Goal: Task Accomplishment & Management: Manage account settings

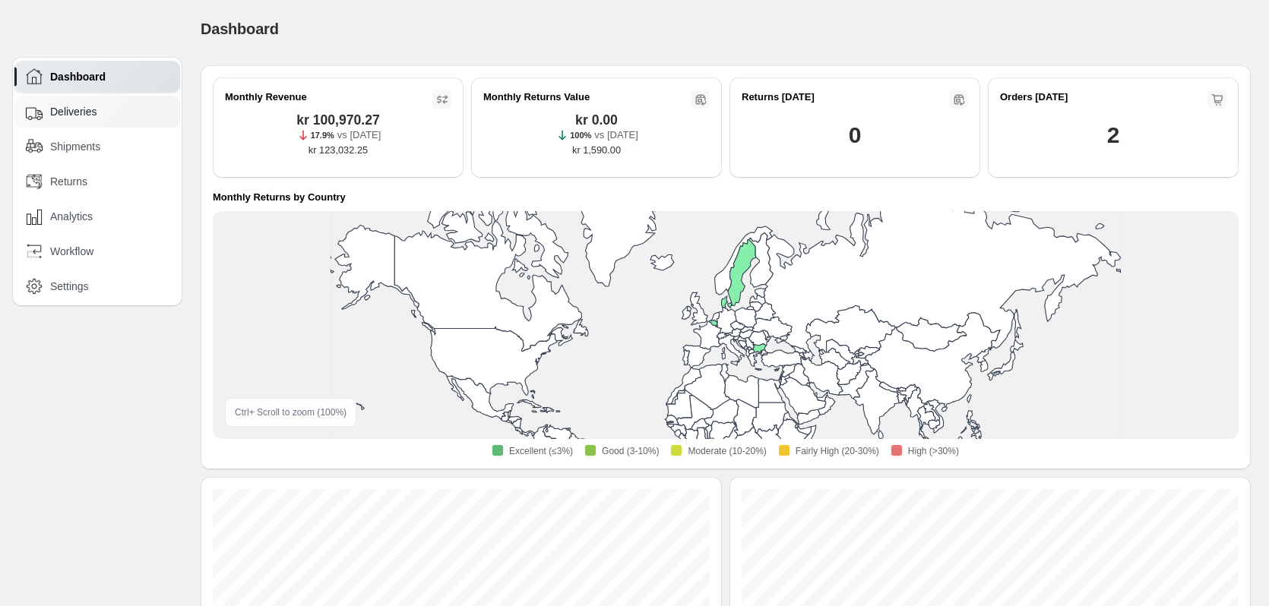
click at [104, 119] on div "Deliveries" at bounding box center [98, 111] width 145 height 17
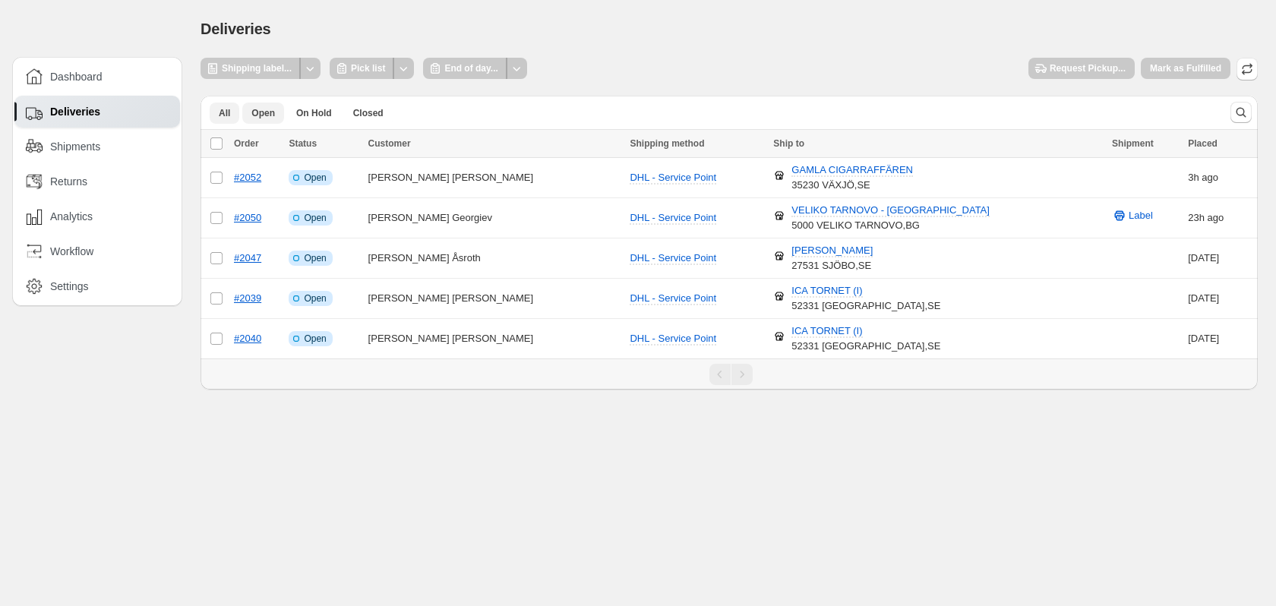
click at [224, 116] on span "All" at bounding box center [224, 113] width 11 height 12
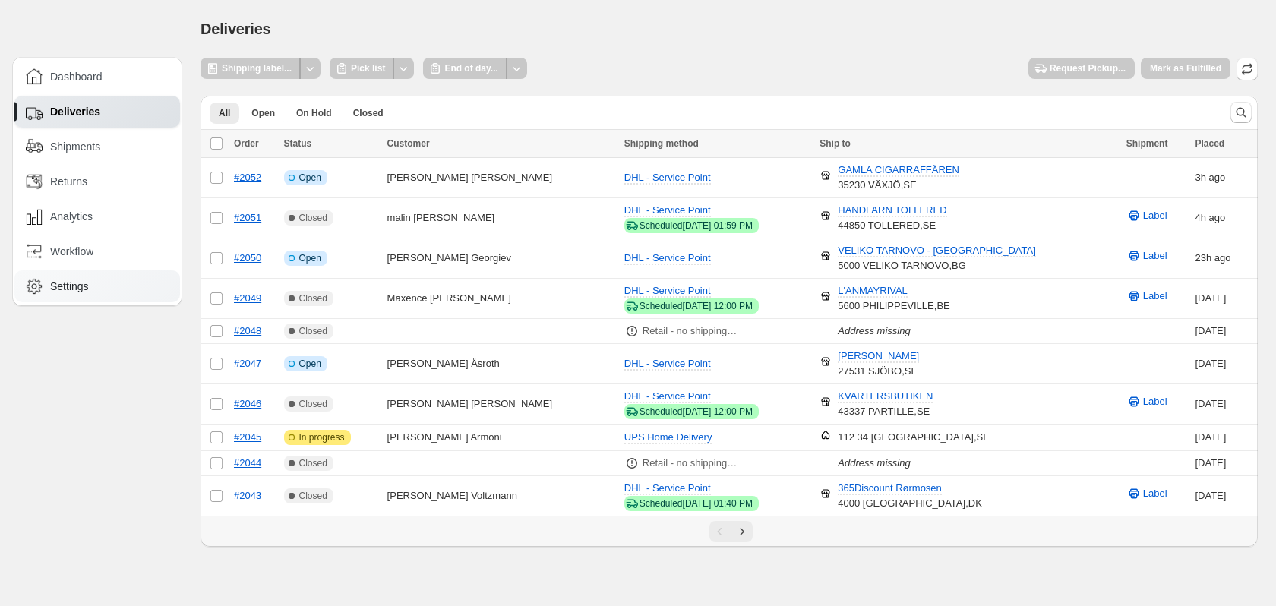
click at [83, 283] on span "Settings" at bounding box center [69, 286] width 39 height 15
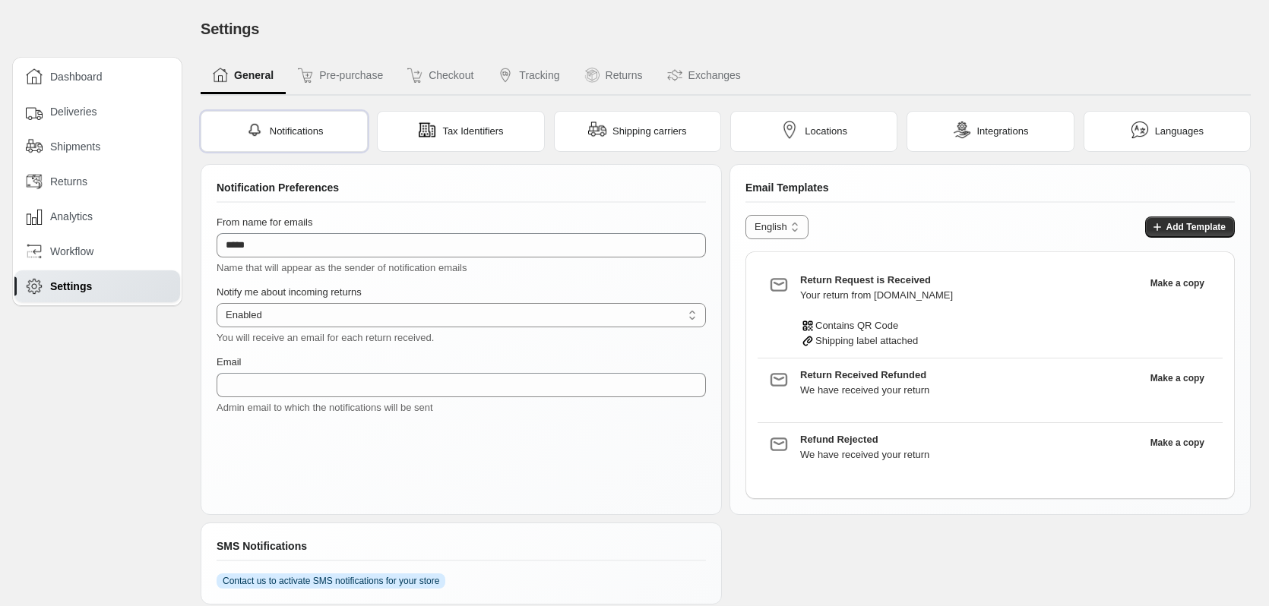
type input "**********"
drag, startPoint x: 807, startPoint y: 134, endPoint x: 800, endPoint y: 143, distance: 11.3
click at [807, 131] on span "Locations" at bounding box center [825, 131] width 43 height 15
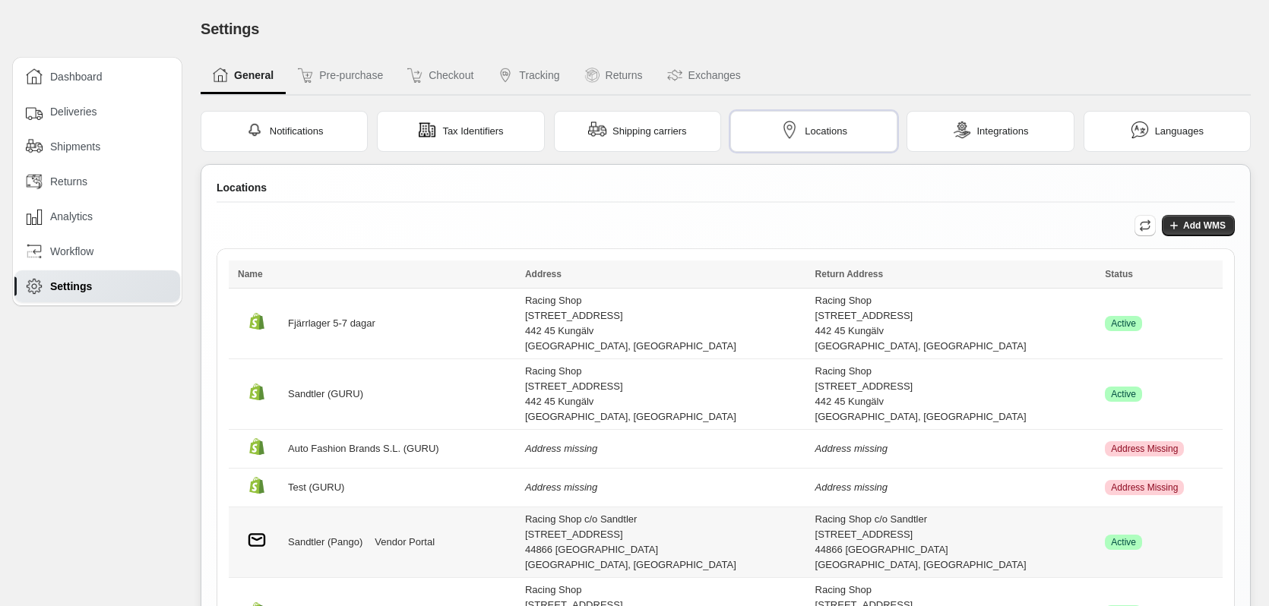
click at [387, 535] on link "Vendor Portal" at bounding box center [404, 542] width 60 height 15
